Goal: Task Accomplishment & Management: Complete application form

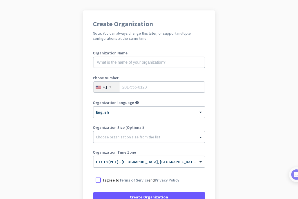
scroll to position [28, 0]
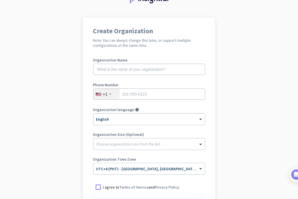
click at [109, 94] on div "+1" at bounding box center [106, 94] width 26 height 11
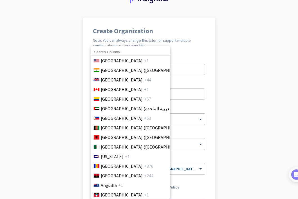
click at [114, 54] on input at bounding box center [130, 51] width 79 height 7
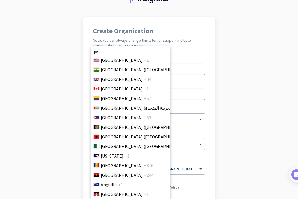
scroll to position [0, 0]
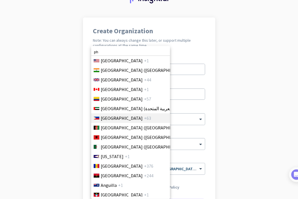
type input "ph"
drag, startPoint x: 107, startPoint y: 119, endPoint x: 110, endPoint y: 114, distance: 6.1
click at [107, 118] on span "[GEOGRAPHIC_DATA]" at bounding box center [122, 117] width 42 height 7
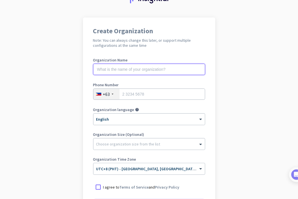
click at [132, 69] on input "text" at bounding box center [149, 69] width 112 height 11
click at [131, 70] on input "text" at bounding box center [149, 69] width 112 height 11
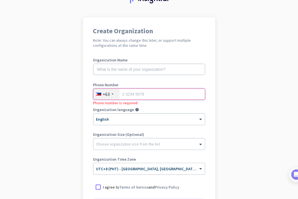
click at [133, 95] on input "tel" at bounding box center [149, 93] width 112 height 11
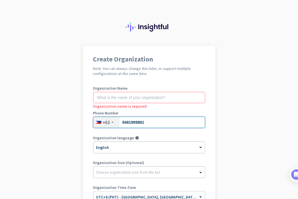
type input "9481999881"
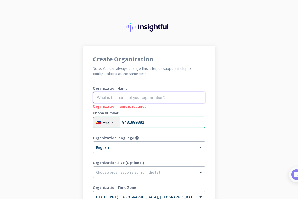
click at [132, 98] on input "text" at bounding box center [149, 97] width 112 height 11
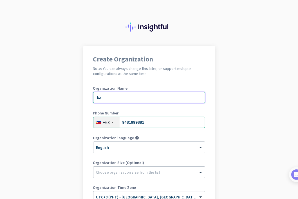
scroll to position [28, 0]
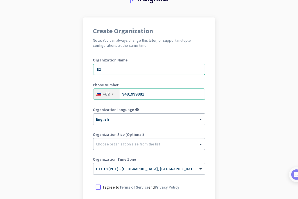
drag, startPoint x: 231, startPoint y: 111, endPoint x: 229, endPoint y: 108, distance: 3.2
click at [232, 110] on app-onboarding-organization "Create Organization Note: You can always change this later, or support multiple…" at bounding box center [149, 139] width 298 height 244
click at [120, 68] on input "kz" at bounding box center [149, 69] width 112 height 11
type input "k"
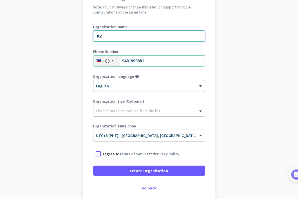
scroll to position [91, 0]
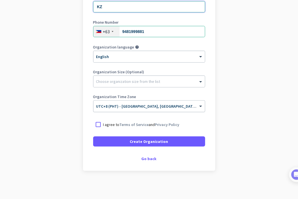
type input "KZ"
click at [181, 104] on input "text" at bounding box center [143, 104] width 94 height 4
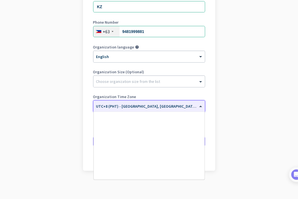
scroll to position [2515, 0]
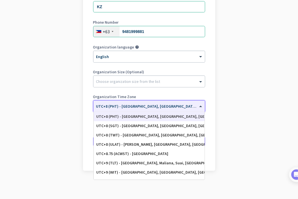
click at [141, 118] on div "UTC+8 (PHT) - [GEOGRAPHIC_DATA], [GEOGRAPHIC_DATA], [GEOGRAPHIC_DATA], [GEOGRAP…" at bounding box center [148, 116] width 105 height 5
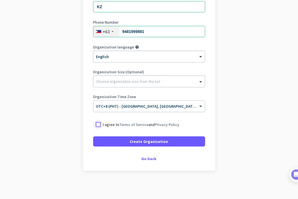
click at [97, 123] on div at bounding box center [98, 124] width 10 height 10
drag, startPoint x: 158, startPoint y: 145, endPoint x: 160, endPoint y: 140, distance: 4.9
click at [158, 144] on span at bounding box center [149, 140] width 112 height 13
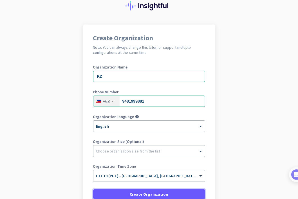
scroll to position [0, 0]
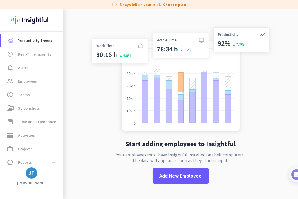
click at [258, 100] on img at bounding box center [180, 80] width 186 height 112
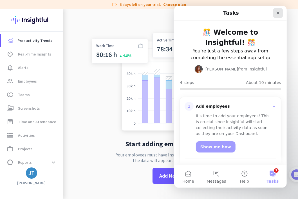
click at [277, 14] on icon "Close" at bounding box center [277, 13] width 4 height 4
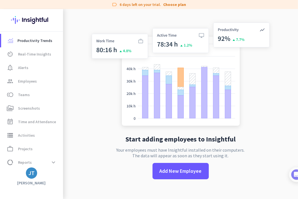
scroll to position [9, 0]
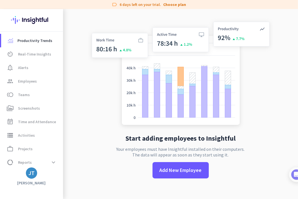
scroll to position [9, 0]
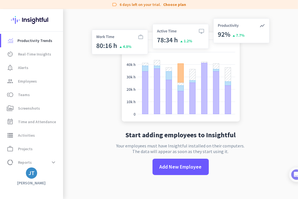
click at [28, 172] on div "JT" at bounding box center [31, 173] width 6 height 6
click at [54, 162] on span "Sign out" at bounding box center [61, 161] width 34 height 5
